Goal: Transaction & Acquisition: Purchase product/service

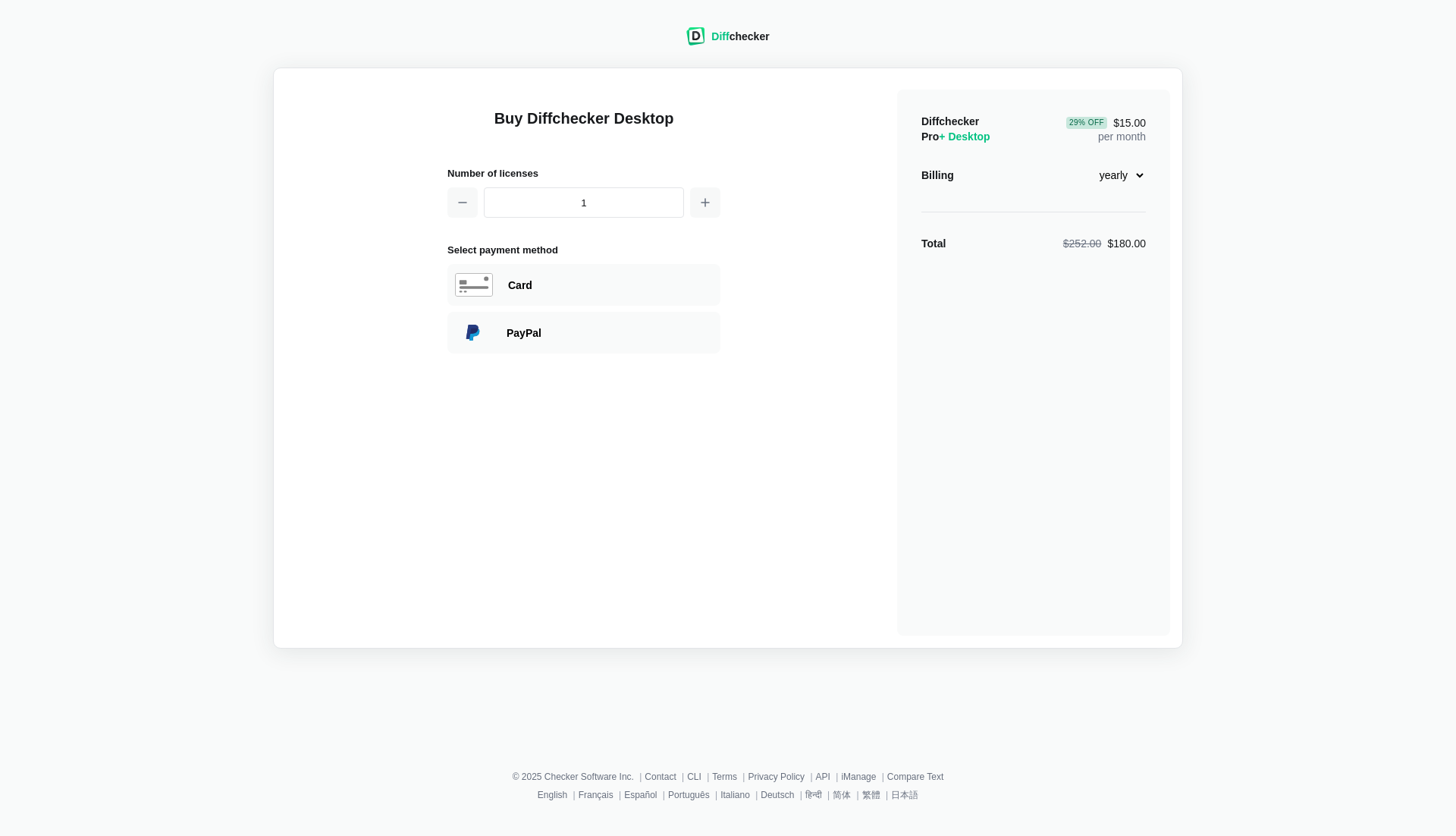
click at [1106, 172] on select "monthly yearly" at bounding box center [1113, 175] width 65 height 26
select select "desktop-monthly-21"
click at [1080, 163] on select "monthly yearly" at bounding box center [1113, 175] width 65 height 26
click at [541, 286] on div "Card" at bounding box center [610, 285] width 205 height 15
select select "[GEOGRAPHIC_DATA]"
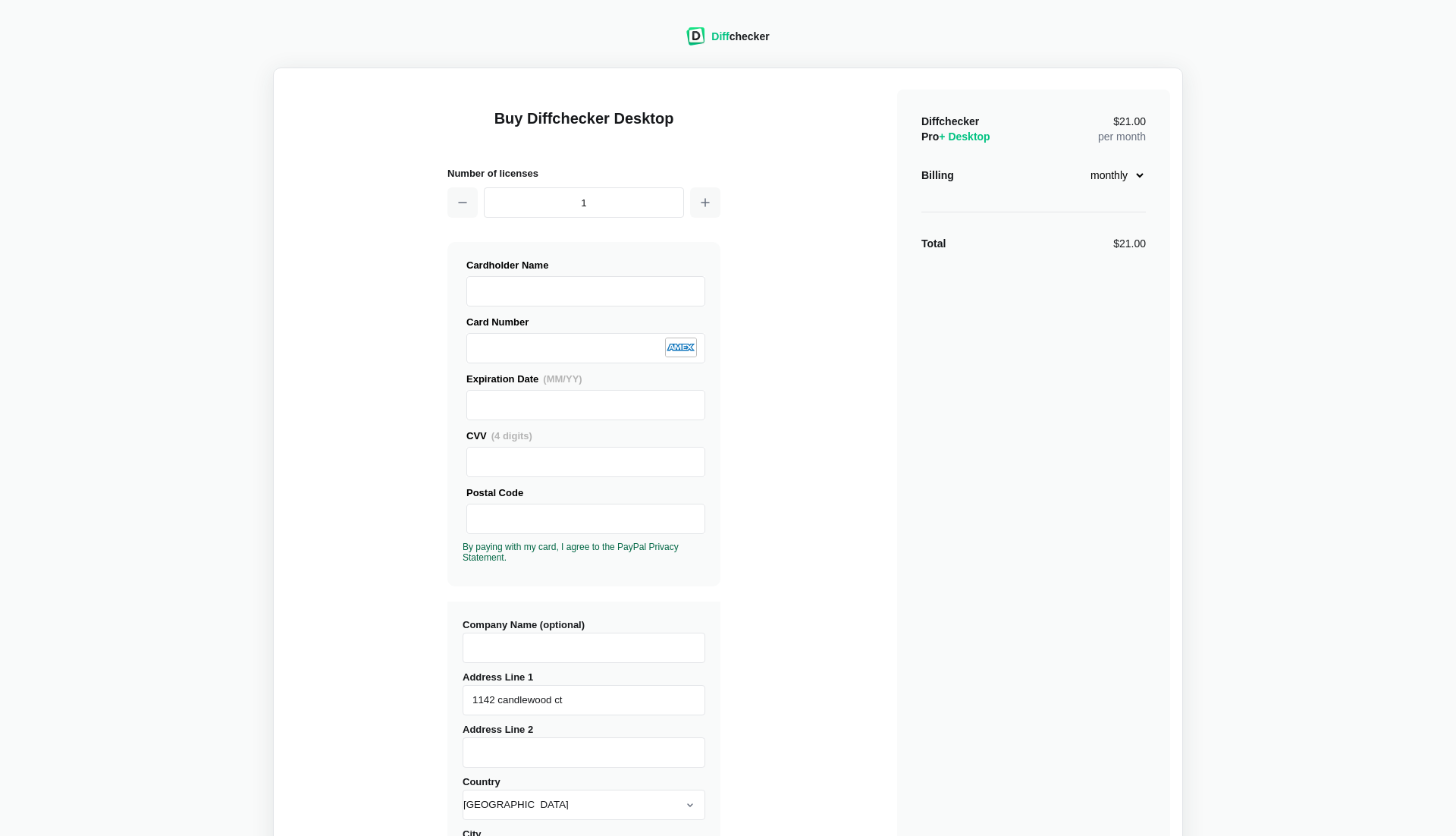
type input "1142 candlewood ct"
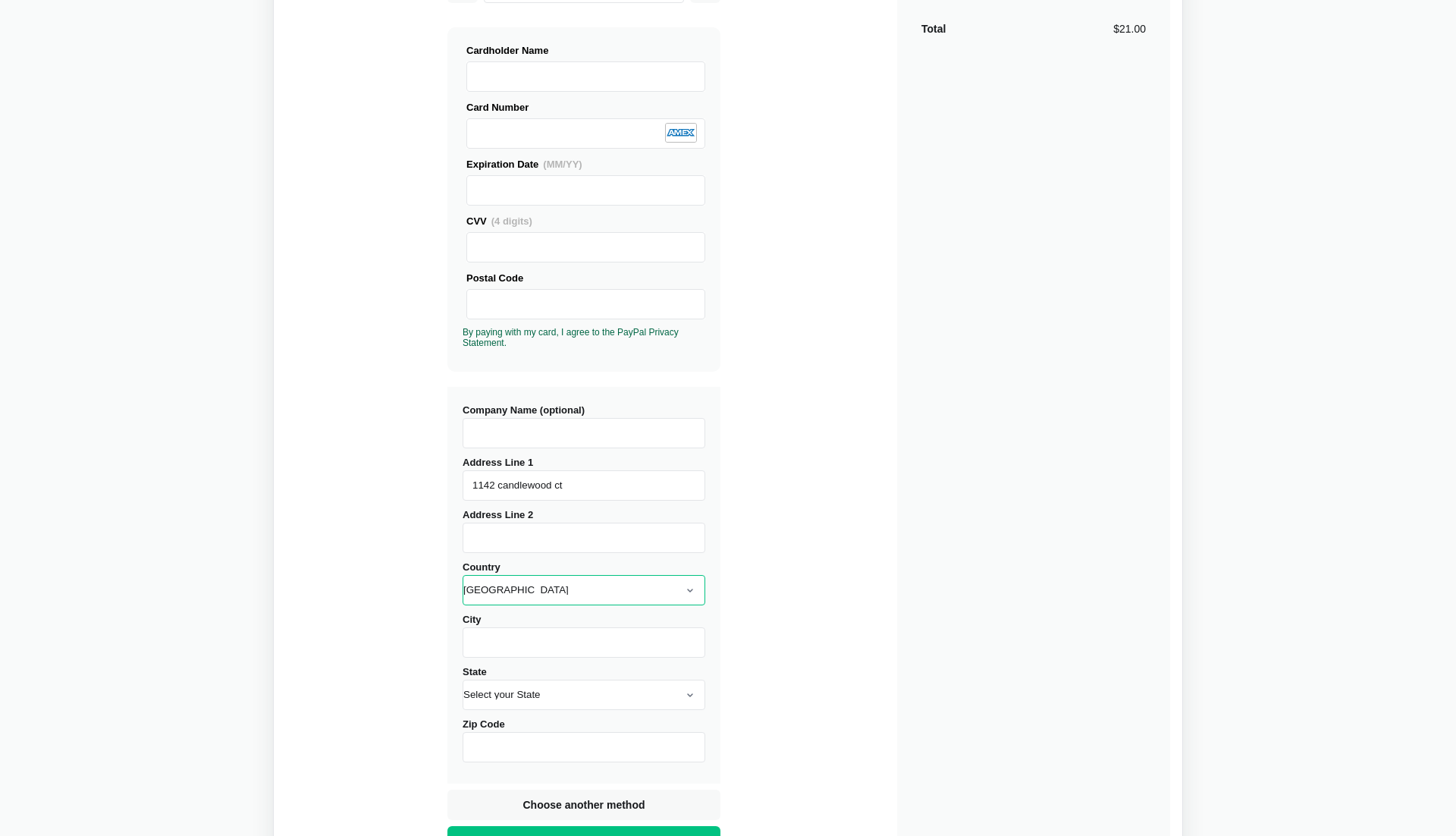
scroll to position [216, 0]
type input "sunnyvale"
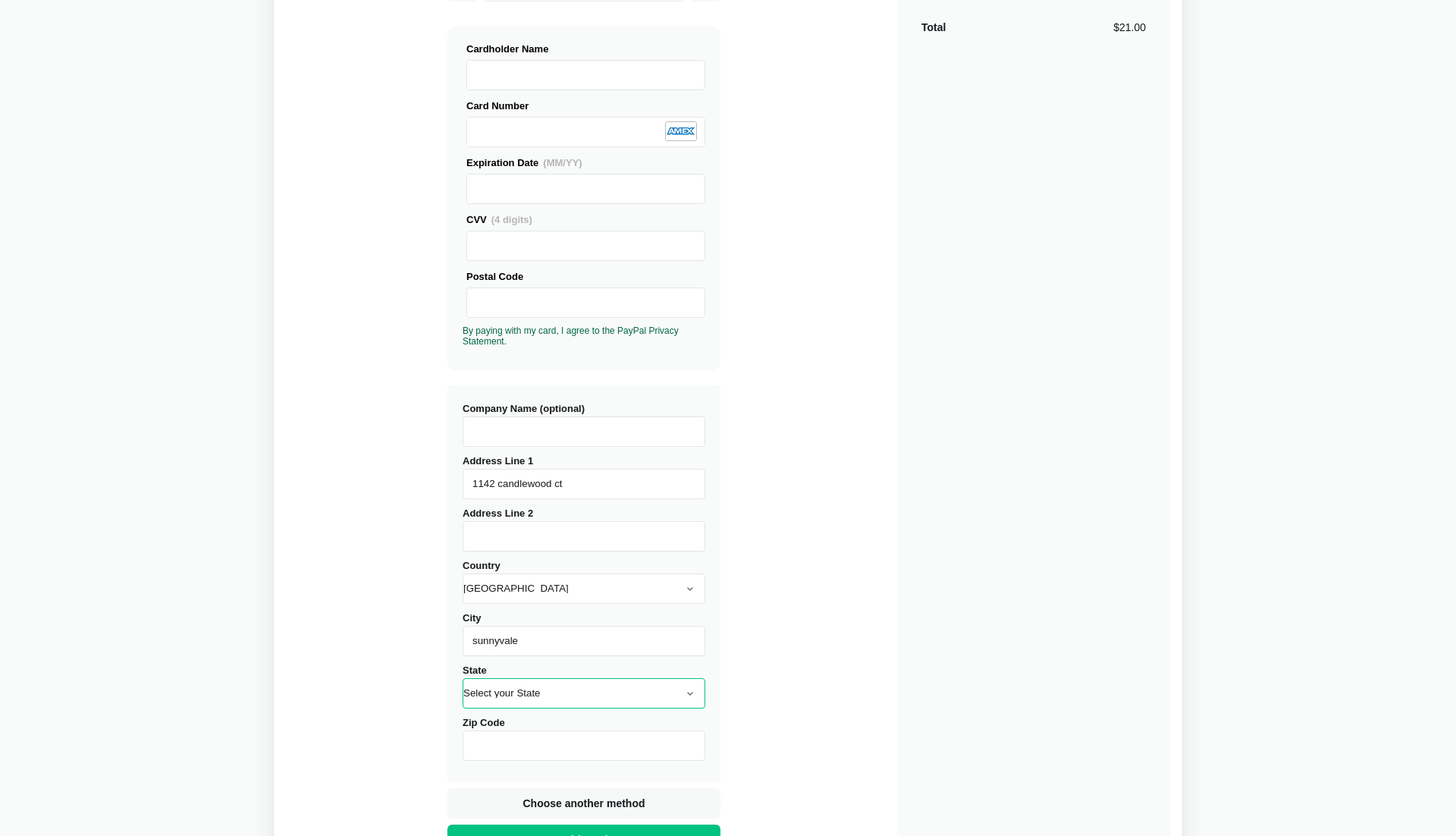
select select "CA"
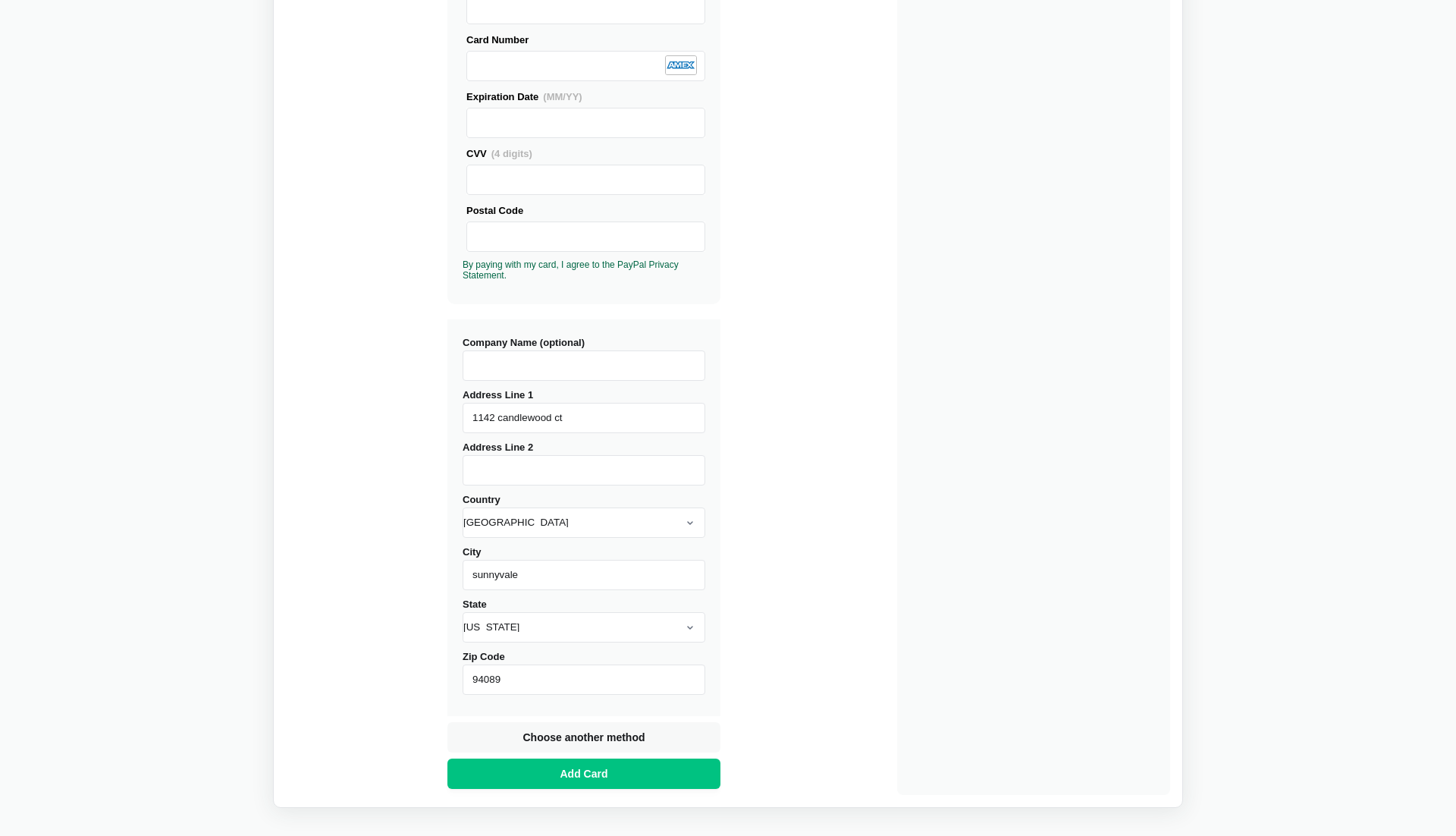
scroll to position [297, 0]
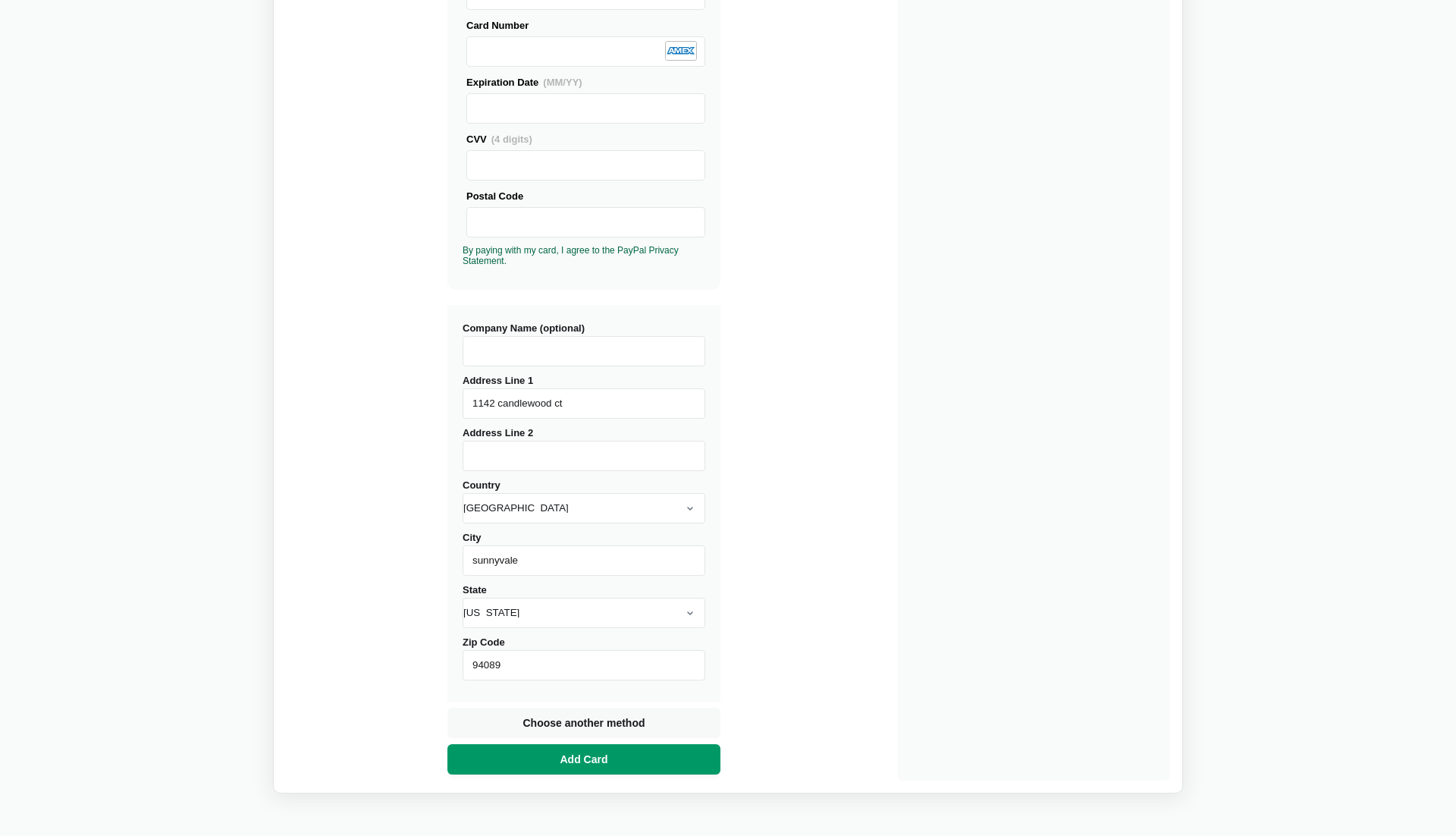
type input "94089"
click at [624, 762] on button "Add Card" at bounding box center [584, 760] width 273 height 30
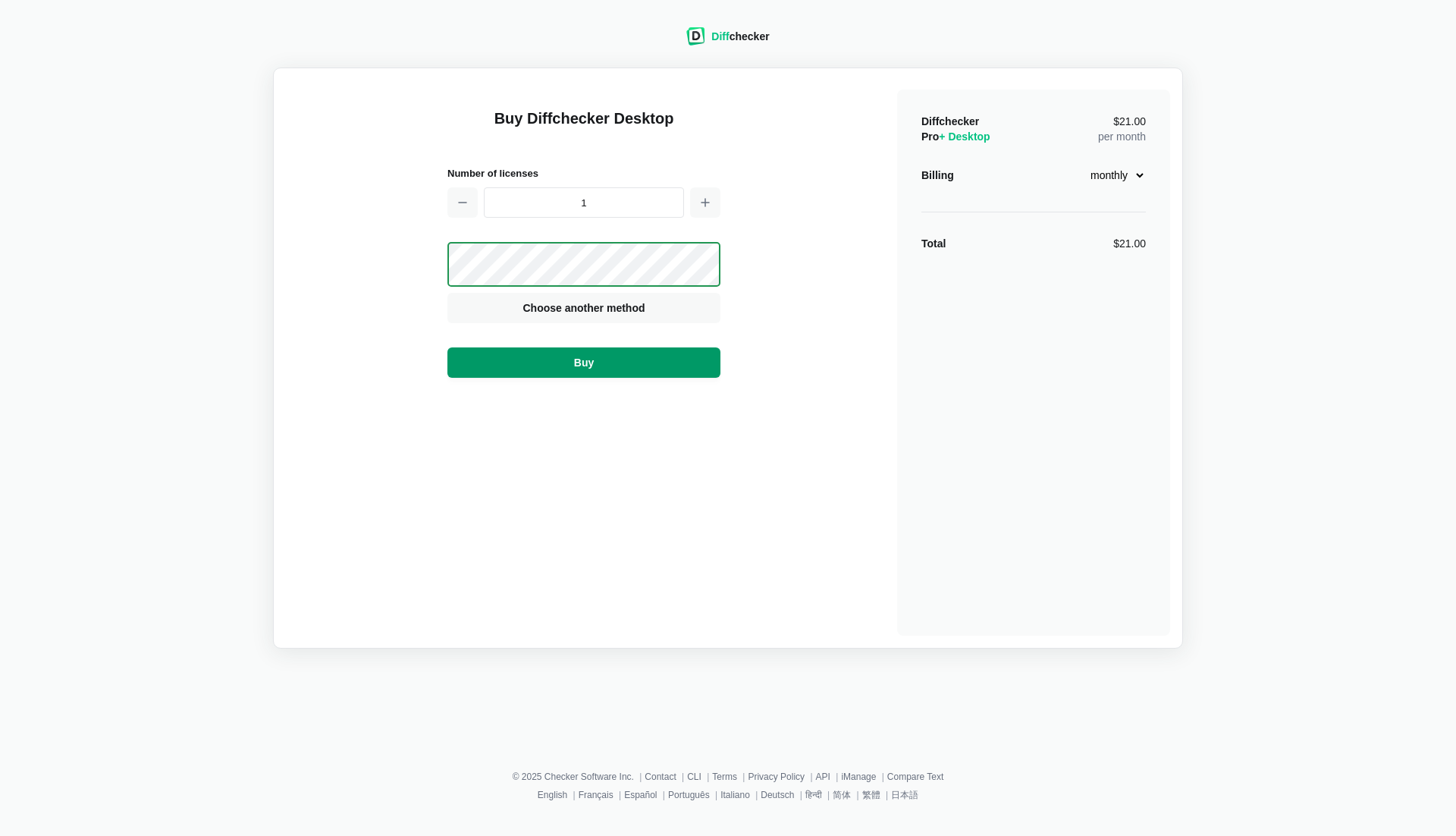
click at [644, 370] on button "Buy" at bounding box center [584, 362] width 273 height 30
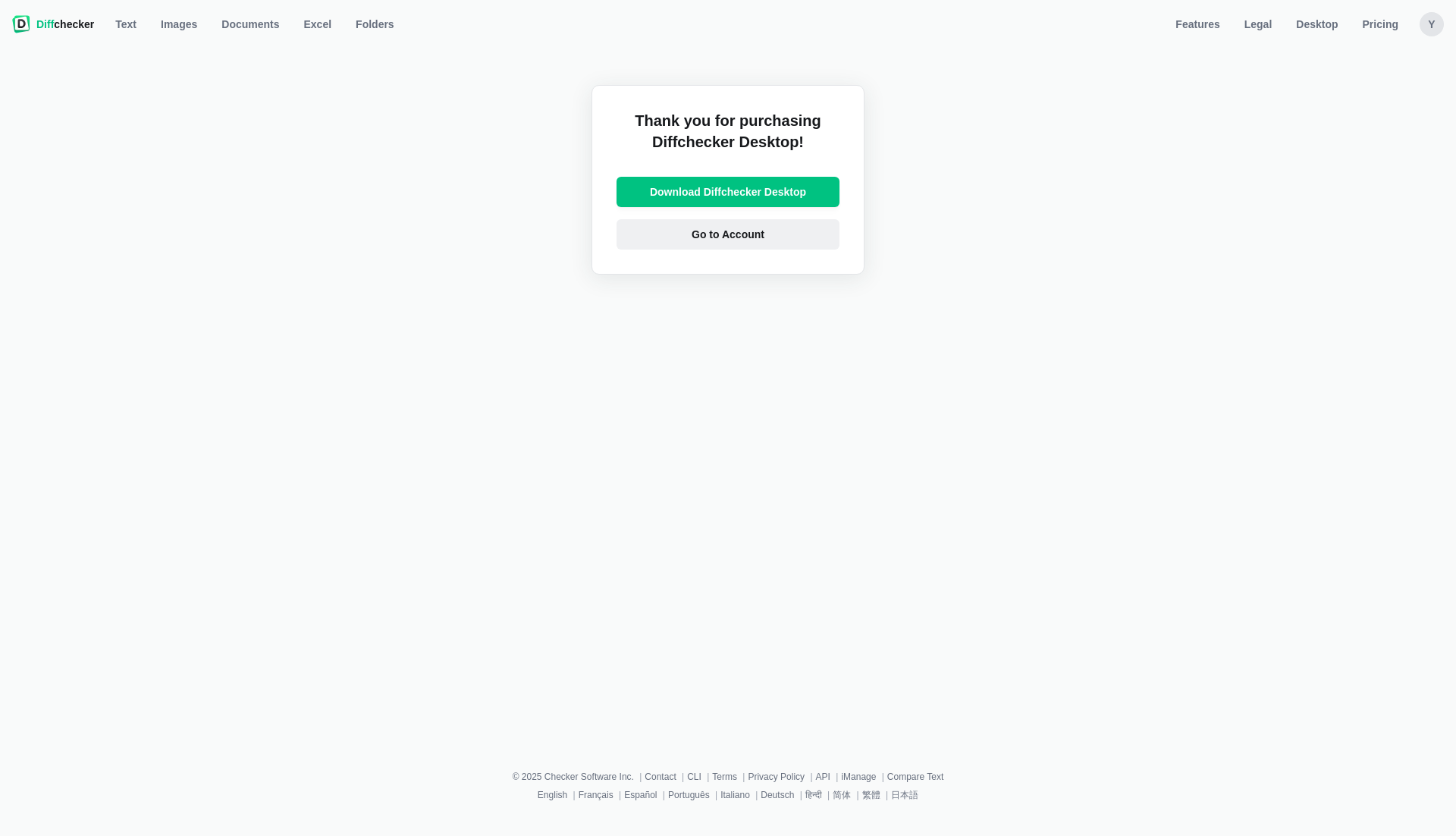
click at [714, 234] on span "Go to Account" at bounding box center [728, 235] width 79 height 15
